Goal: Use online tool/utility

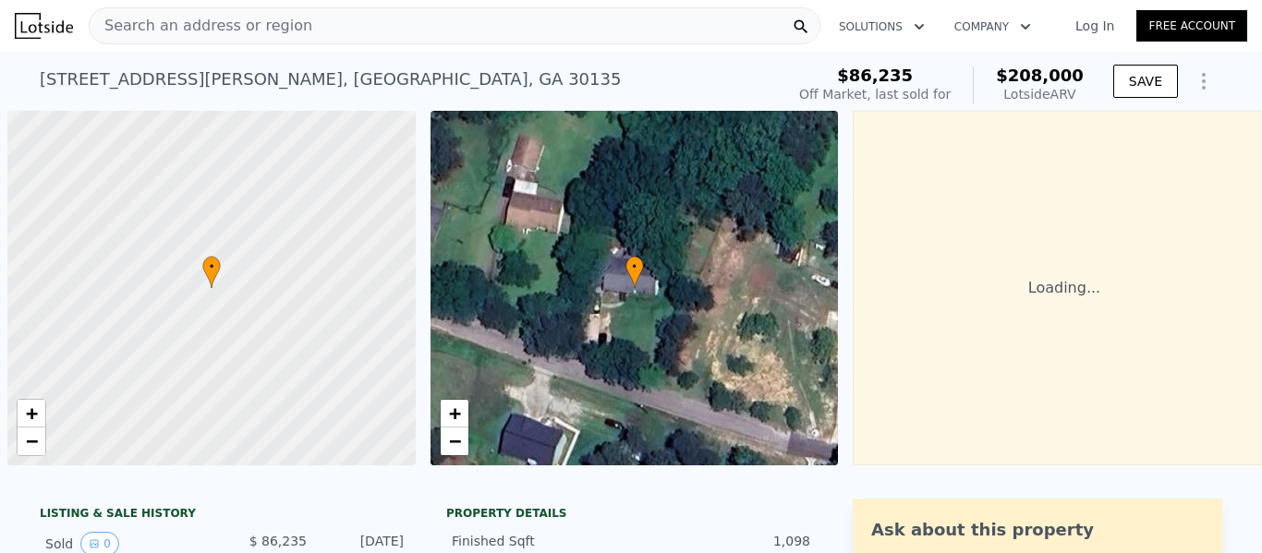
scroll to position [0, 7]
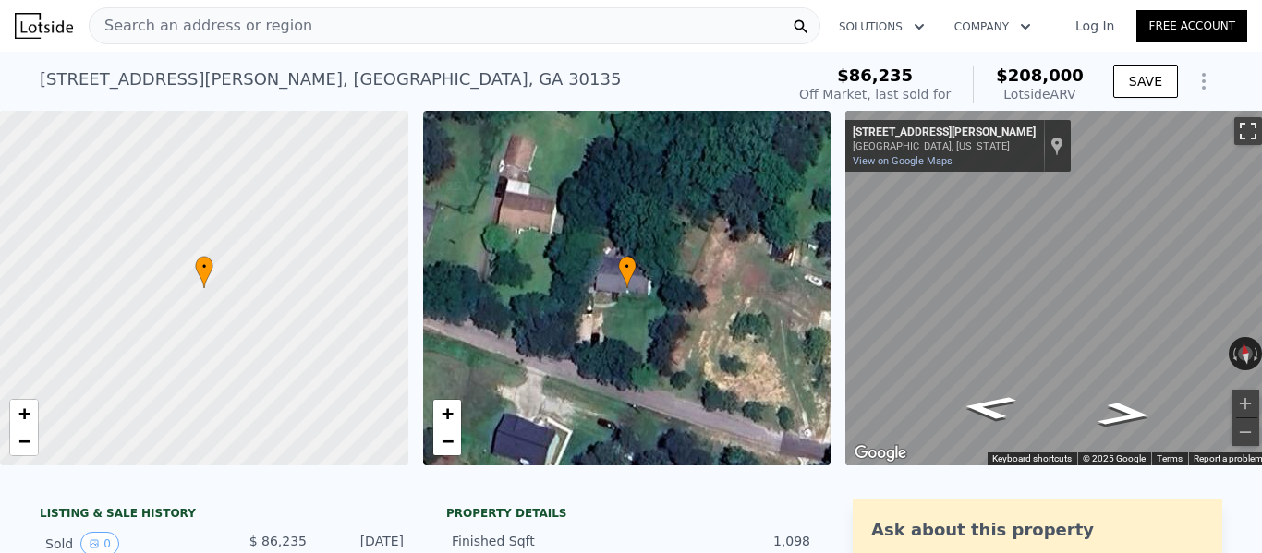
click at [1241, 125] on button "Toggle fullscreen view" at bounding box center [1248, 131] width 28 height 28
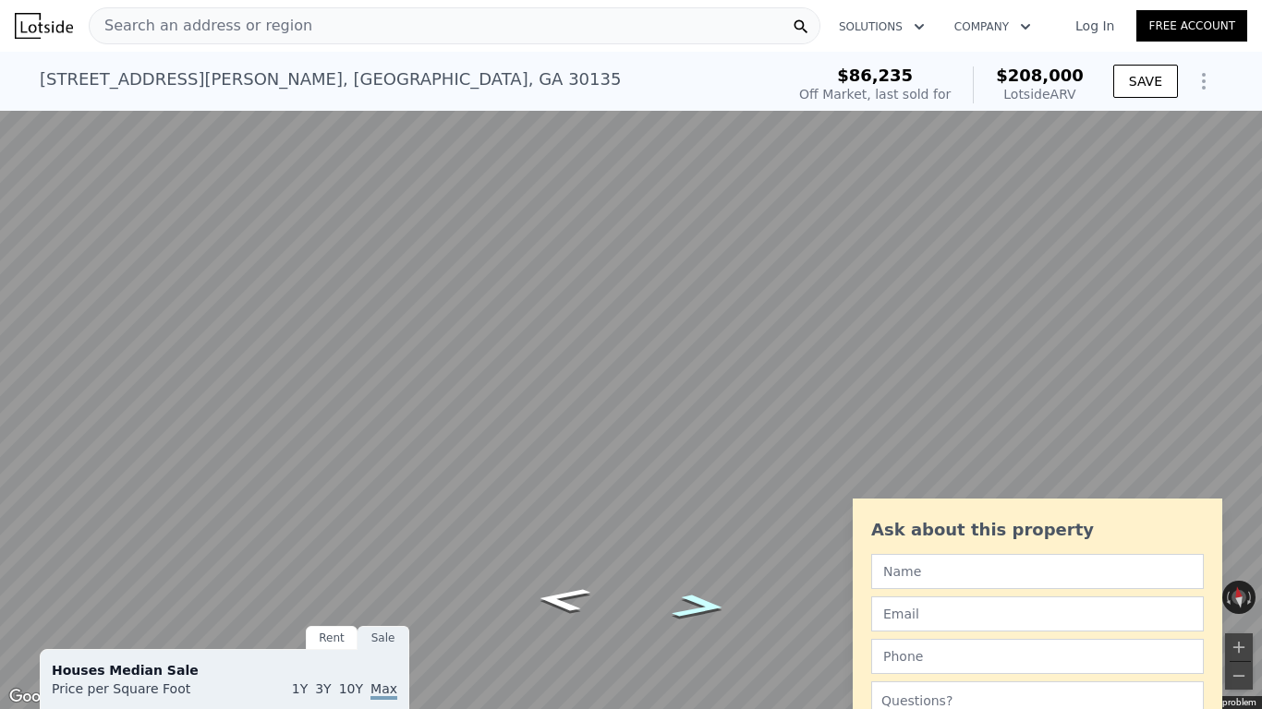
click at [697, 552] on icon "Go East, Dorris Cir" at bounding box center [698, 606] width 101 height 36
click at [698, 552] on icon "Go East, Dorris Cir" at bounding box center [698, 606] width 101 height 36
click at [703, 552] on icon "Go East, Dorris Cir" at bounding box center [699, 606] width 101 height 36
click at [575, 552] on icon "Go West, Dorris Cir" at bounding box center [563, 600] width 101 height 36
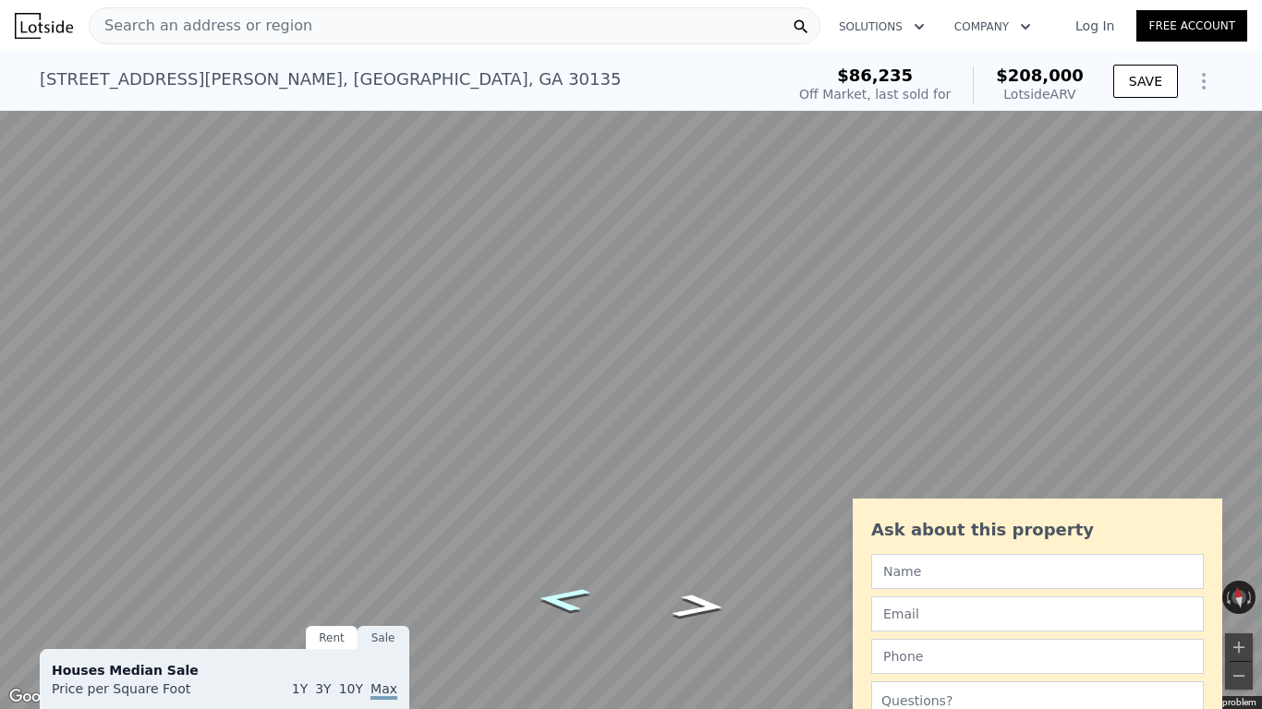
click at [575, 552] on icon "Go West, Dorris Cir" at bounding box center [563, 600] width 101 height 36
click at [576, 552] on icon "Go West, Dorris Cir" at bounding box center [563, 600] width 101 height 36
click at [576, 552] on icon "Go West, Dorris Cir" at bounding box center [562, 600] width 101 height 36
click at [576, 552] on icon "Go West, Dorris Cir" at bounding box center [563, 600] width 102 height 36
click at [573, 552] on icon "Go West, Dorris Cir" at bounding box center [563, 599] width 103 height 36
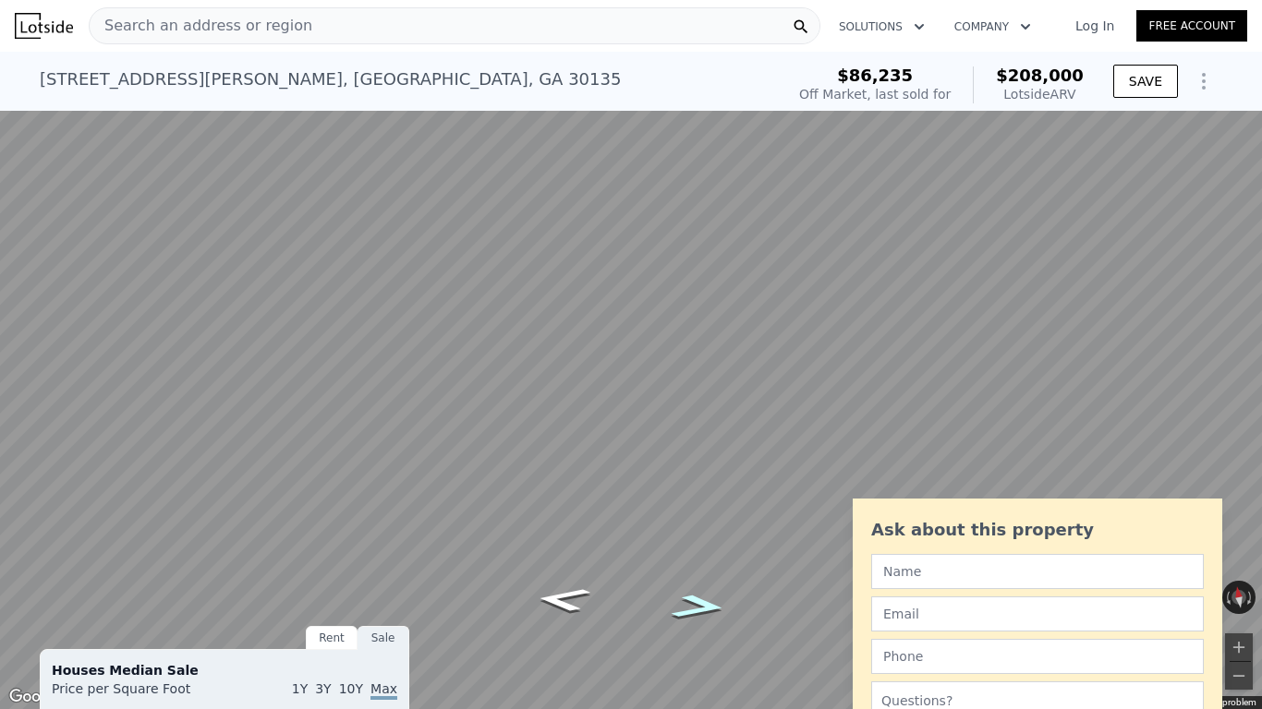
click at [688, 552] on icon "Go East, Dorris Cir" at bounding box center [699, 606] width 103 height 36
click at [1251, 12] on button "Toggle fullscreen view" at bounding box center [1242, 20] width 28 height 28
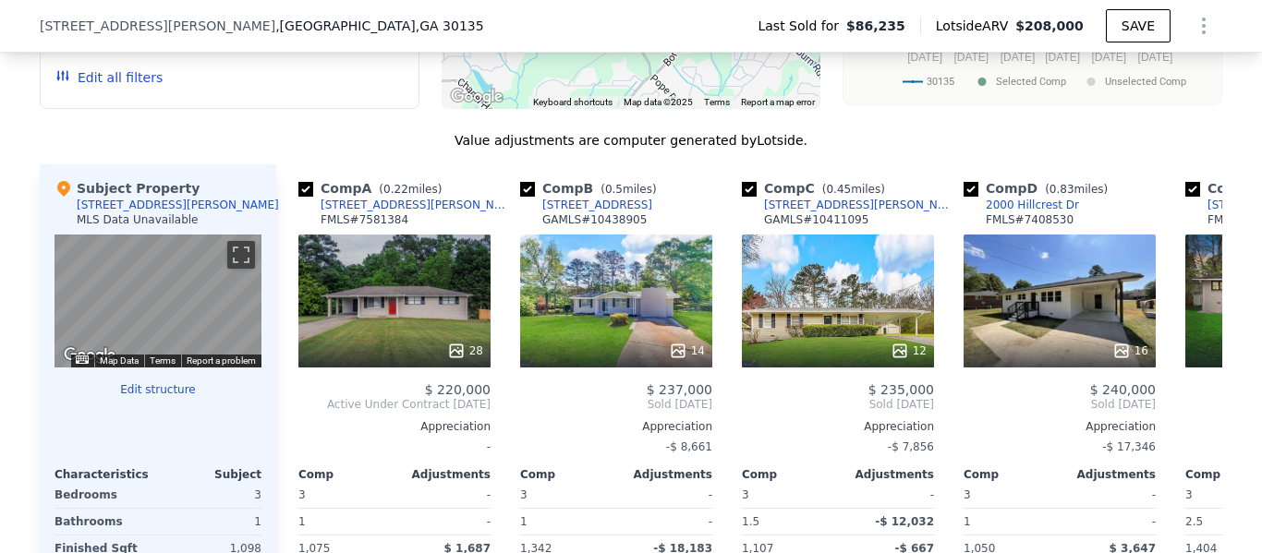
scroll to position [1914, 0]
